Goal: Task Accomplishment & Management: Manage account settings

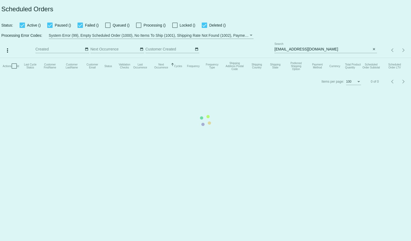
click at [296, 58] on mat-table "Actions Id Last Cycle Status Customer FirstName Customer LastName Customer Emai…" at bounding box center [205, 66] width 411 height 16
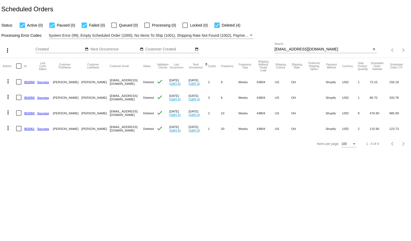
click at [296, 50] on input "[EMAIL_ADDRESS][DOMAIN_NAME]" at bounding box center [322, 49] width 97 height 4
paste input "[EMAIL_ADDRESS][DOMAIN_NAME]"
click at [296, 50] on input "[EMAIL_ADDRESS][DOMAIN_NAME]@[DOMAIN_NAME]" at bounding box center [322, 49] width 97 height 4
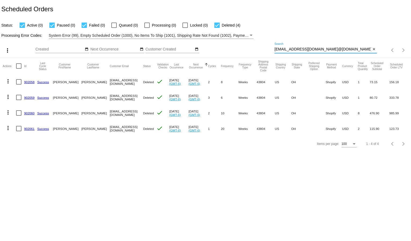
click at [296, 50] on input "[EMAIL_ADDRESS][DOMAIN_NAME]@[DOMAIN_NAME]" at bounding box center [322, 49] width 97 height 4
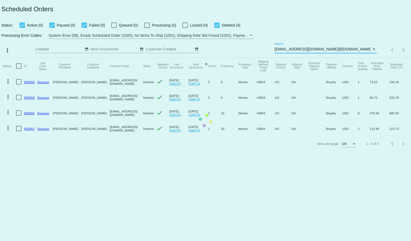
click at [296, 50] on app-dashboard-scheduled-orders "Scheduled Orders Status: Active (0) Paused (0) Failed (0) Queued (0) Processing…" at bounding box center [205, 75] width 411 height 151
paste input
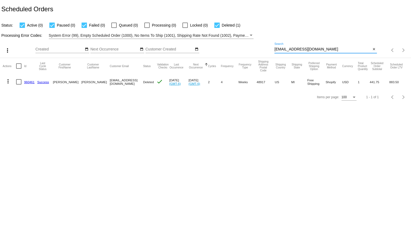
type input "[EMAIL_ADDRESS][DOMAIN_NAME]"
click at [287, 48] on input "[EMAIL_ADDRESS][DOMAIN_NAME]" at bounding box center [322, 49] width 97 height 4
